Goal: Transaction & Acquisition: Purchase product/service

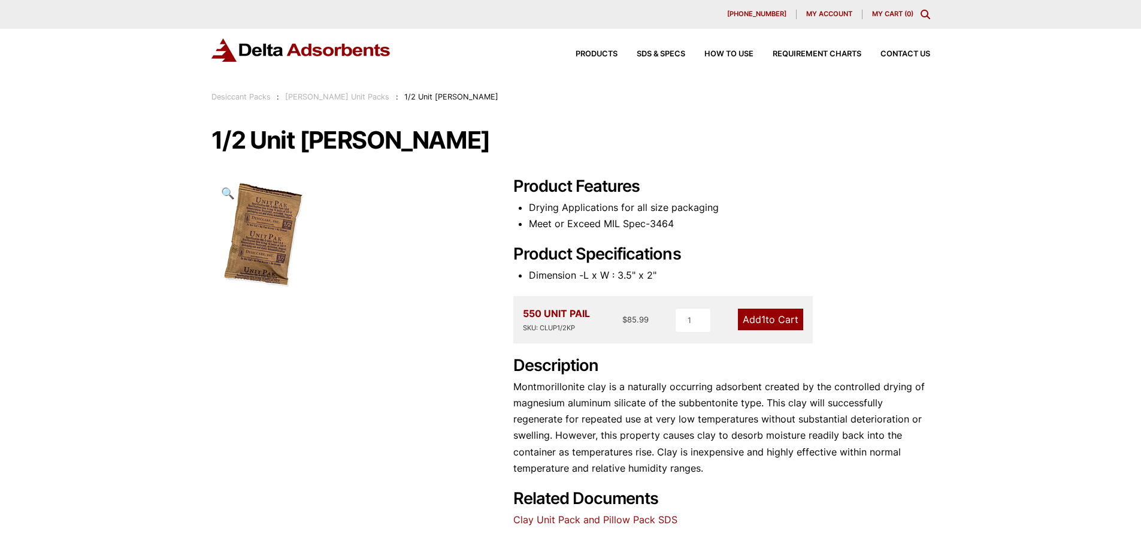
click at [308, 52] on img at bounding box center [301, 49] width 180 height 23
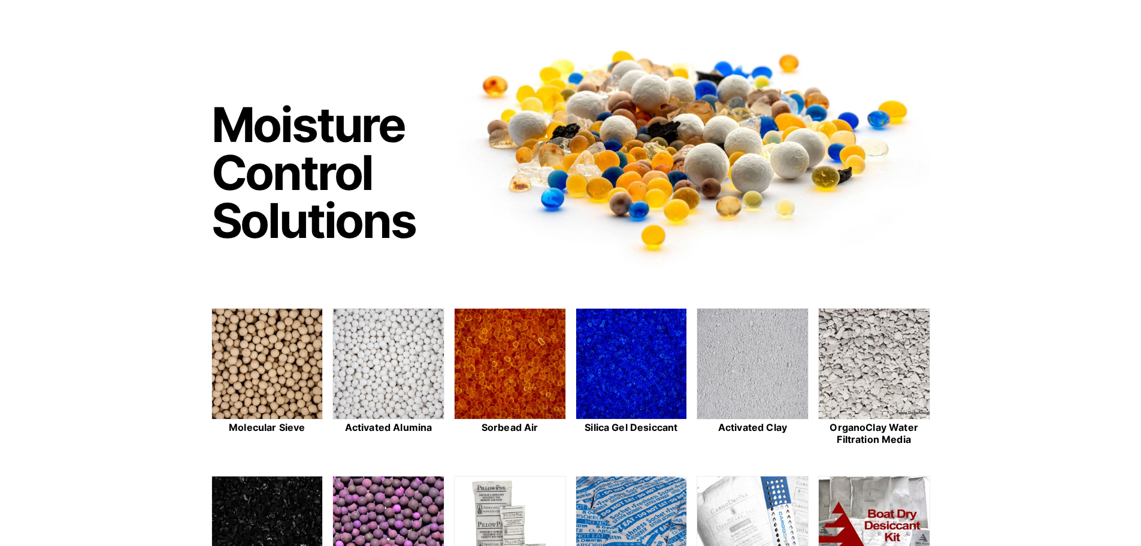
scroll to position [240, 0]
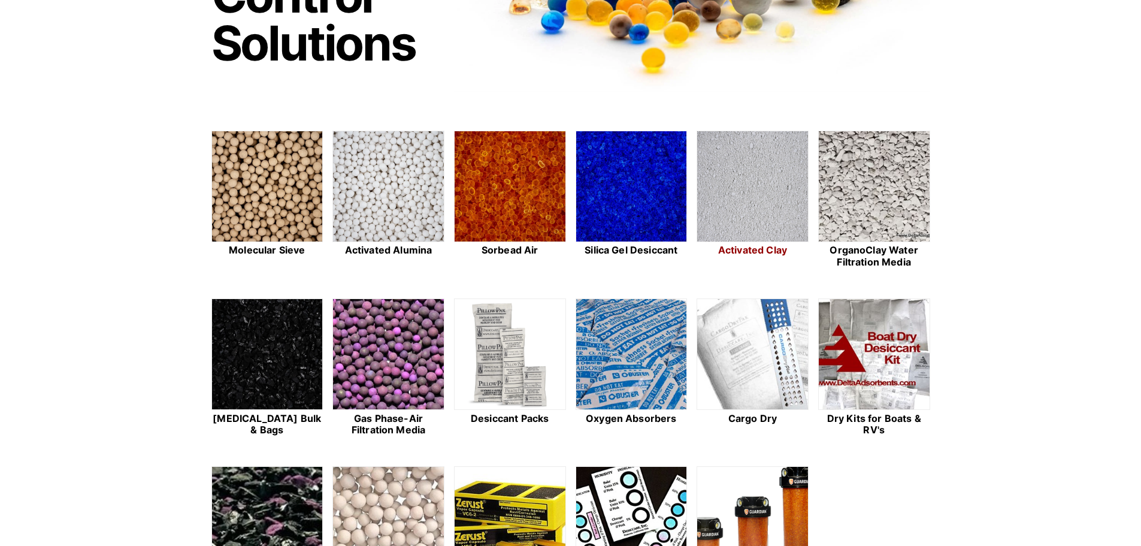
click at [770, 186] on img at bounding box center [752, 186] width 111 height 111
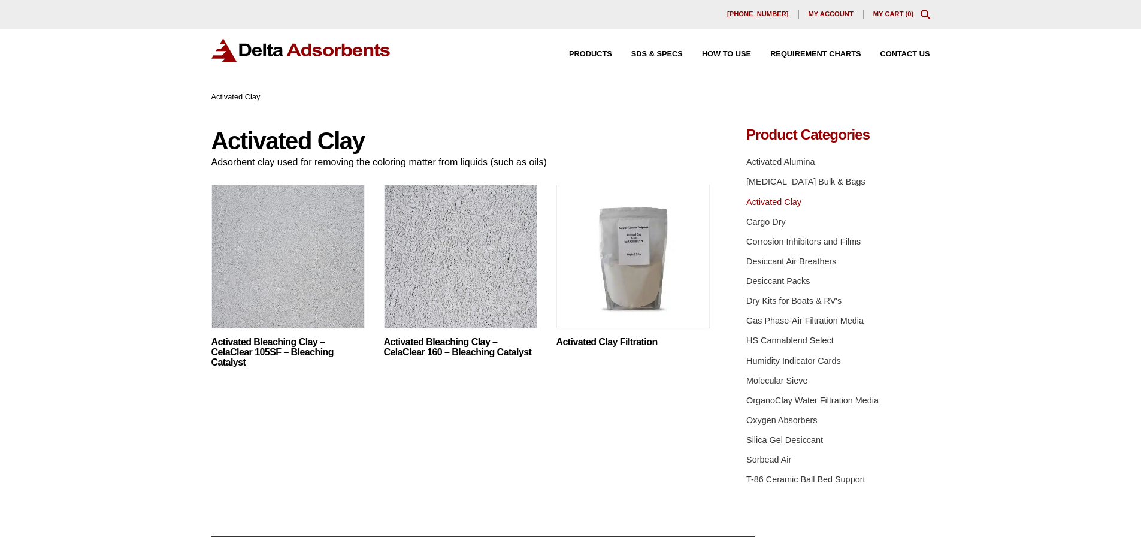
click at [631, 262] on img at bounding box center [632, 259] width 153 height 150
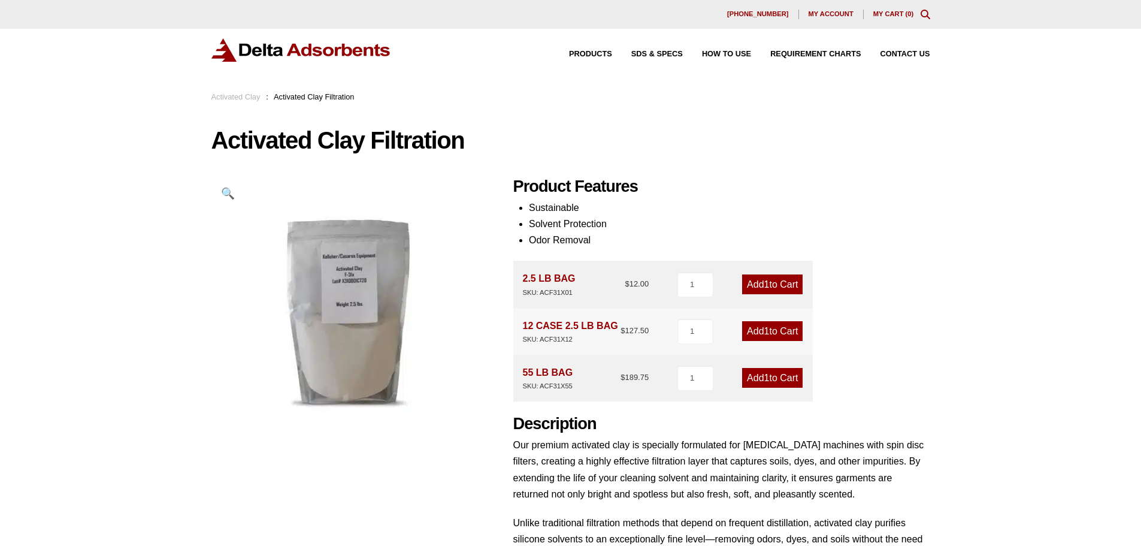
click at [314, 57] on img at bounding box center [301, 49] width 180 height 23
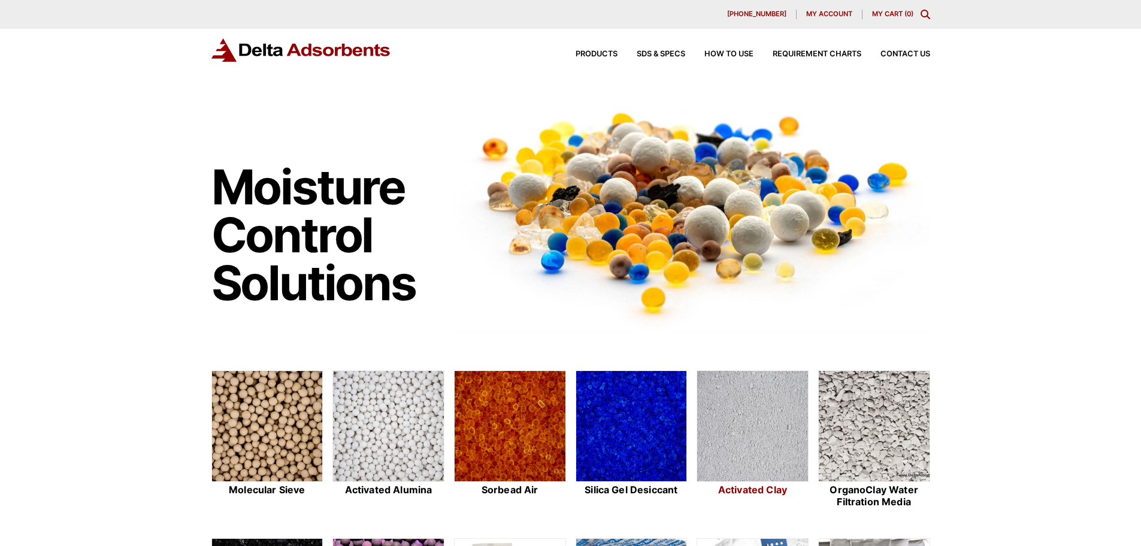
click at [766, 412] on img at bounding box center [752, 426] width 111 height 111
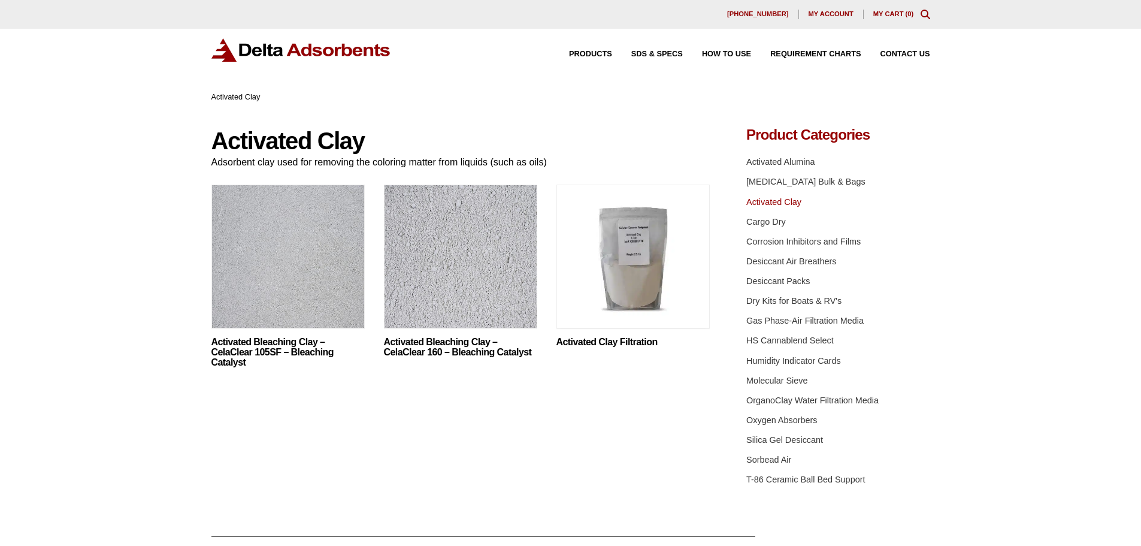
click at [464, 277] on img at bounding box center [460, 259] width 153 height 150
